Goal: Find specific page/section: Find specific page/section

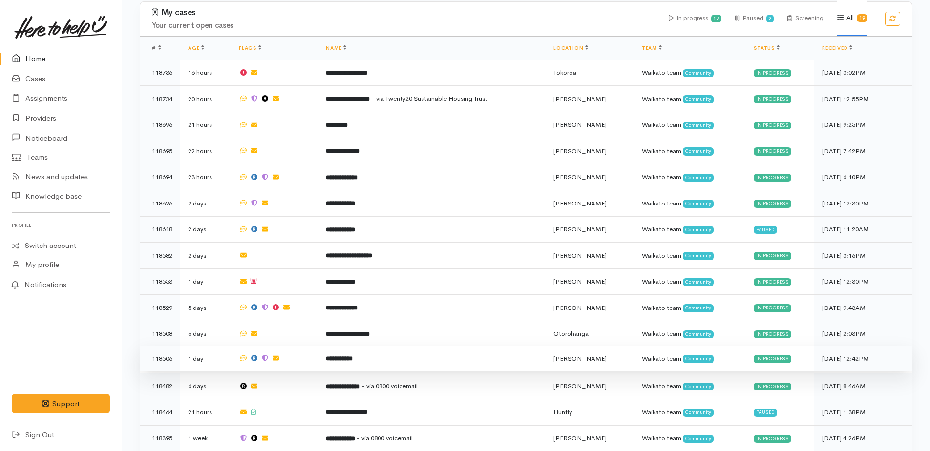
scroll to position [391, 0]
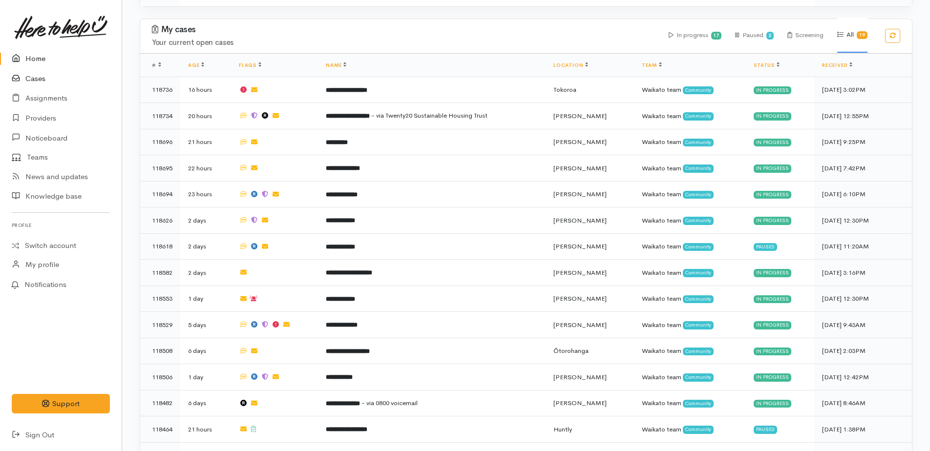
click at [34, 83] on link "Cases" at bounding box center [61, 79] width 122 height 20
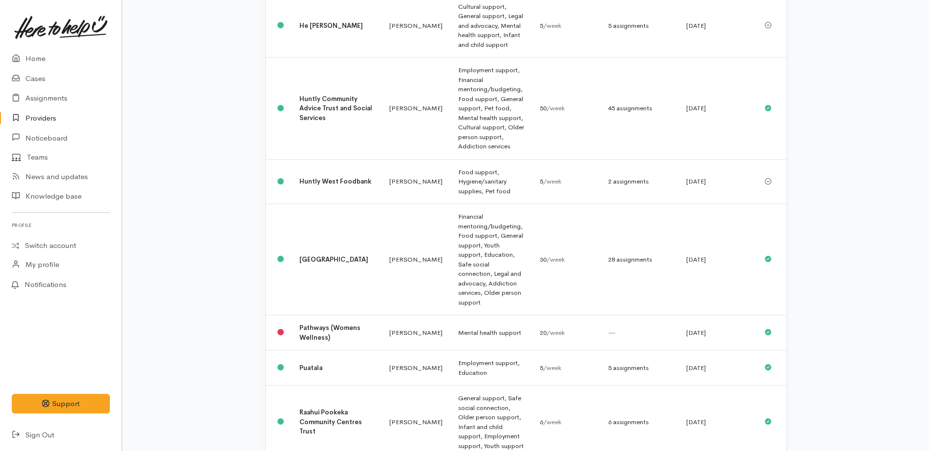
scroll to position [391, 0]
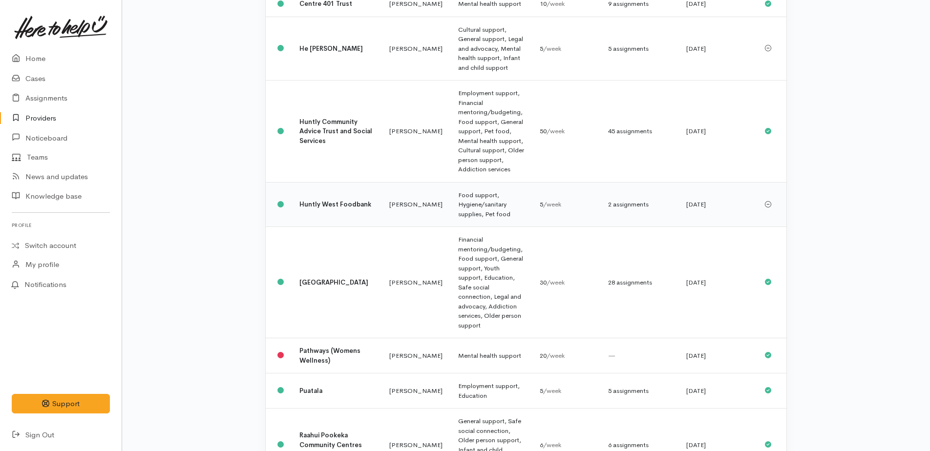
click at [460, 182] on td "Food support, Hygiene/sanitary supplies, Pet food" at bounding box center [491, 204] width 82 height 45
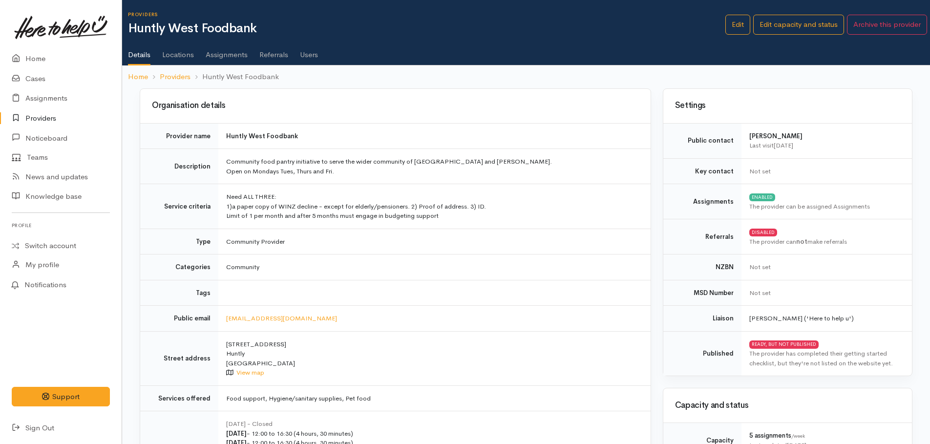
click at [225, 54] on link "Assignments" at bounding box center [227, 51] width 42 height 27
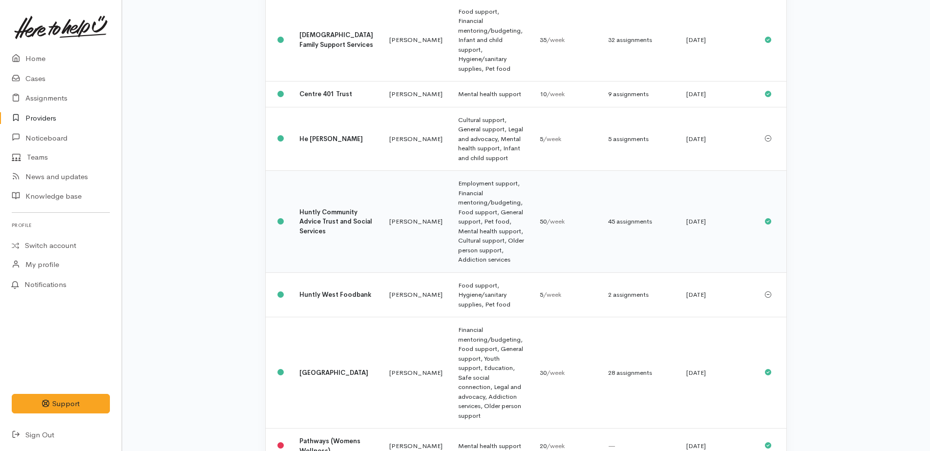
scroll to position [303, 0]
click at [450, 176] on td "Employment support, Financial mentoring/budgeting, Food support, General suppor…" at bounding box center [491, 220] width 82 height 102
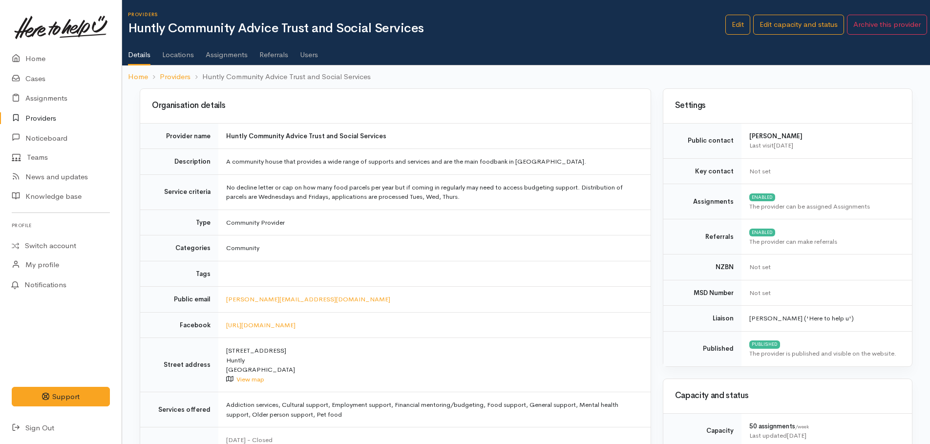
click at [240, 55] on link "Assignments" at bounding box center [227, 51] width 42 height 27
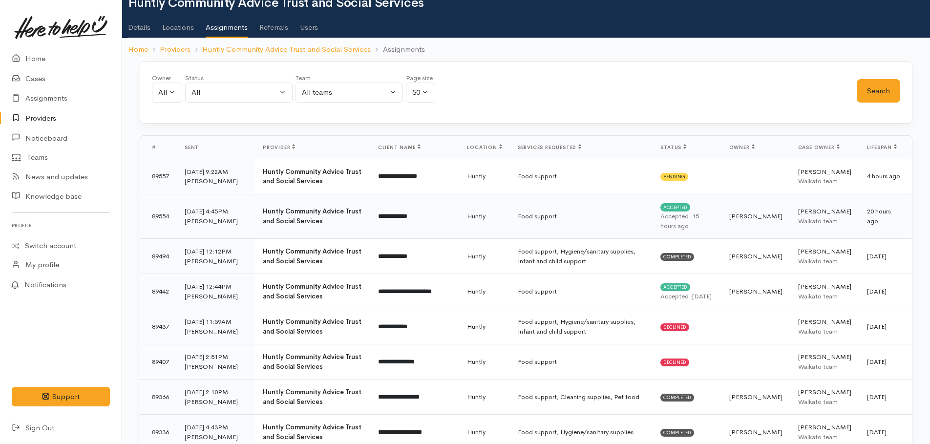
scroll to position [49, 0]
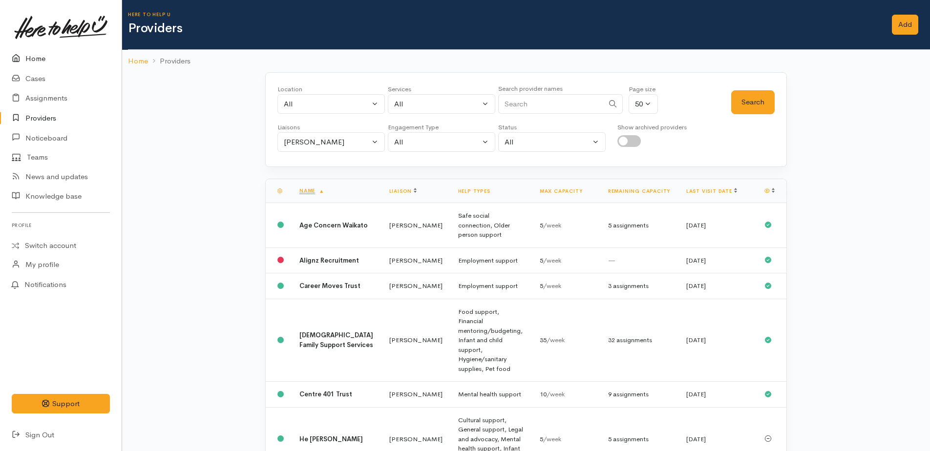
click at [31, 60] on link "Home" at bounding box center [61, 59] width 122 height 20
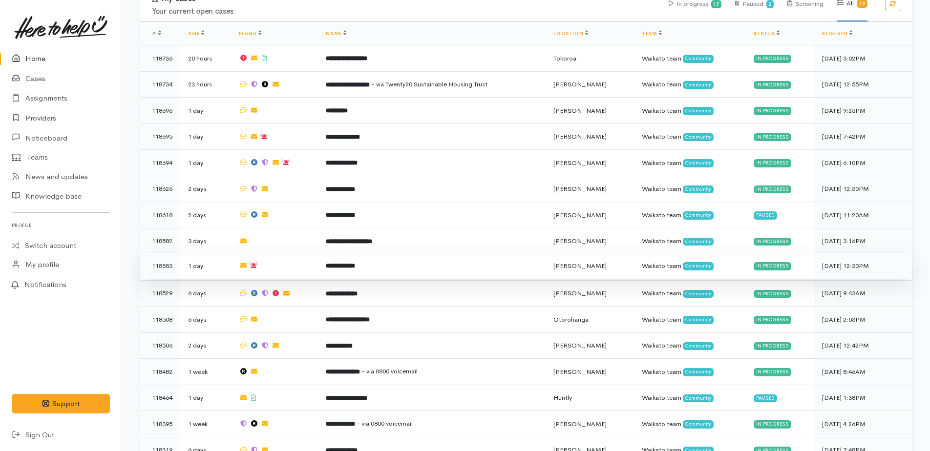
scroll to position [342, 0]
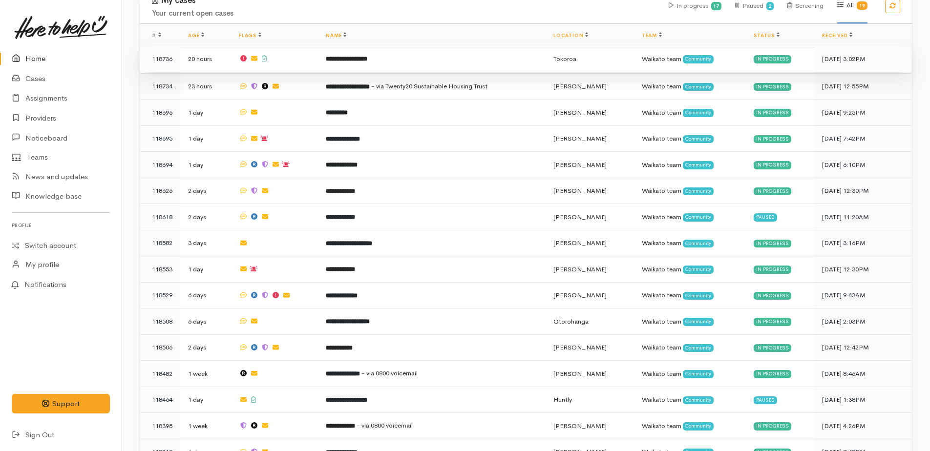
click at [345, 60] on b "**********" at bounding box center [347, 59] width 42 height 6
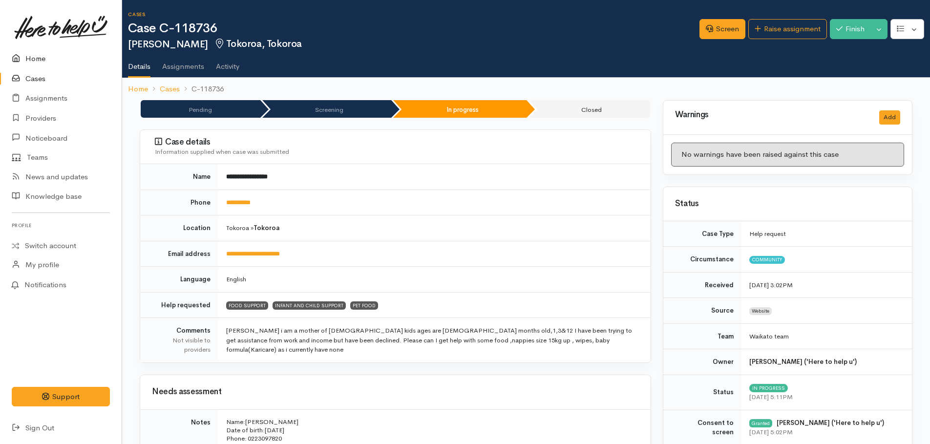
click at [41, 57] on link "Home" at bounding box center [61, 59] width 122 height 20
